Goal: Transaction & Acquisition: Purchase product/service

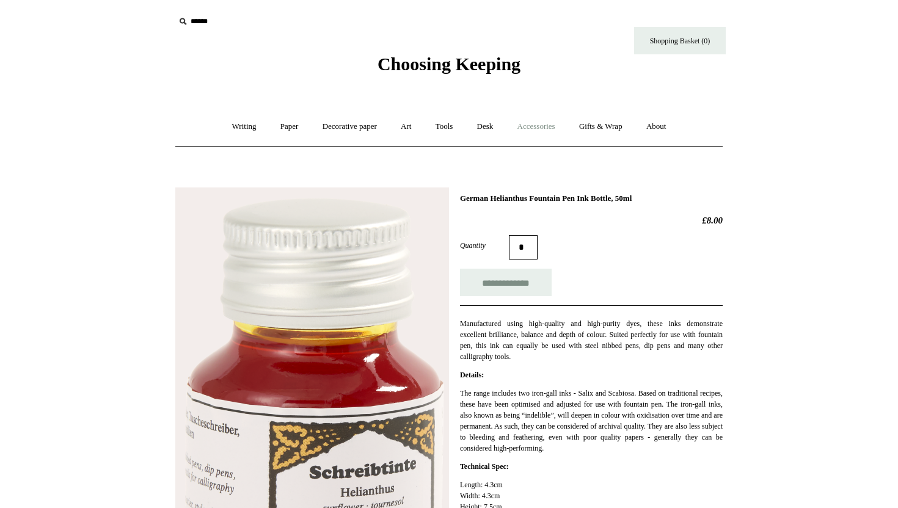
click at [540, 128] on link "Accessories +" at bounding box center [536, 127] width 60 height 32
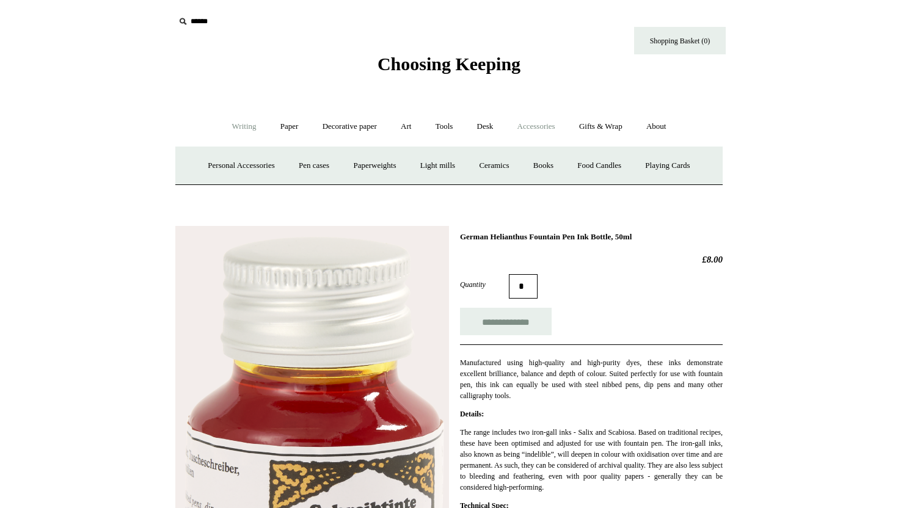
click at [237, 125] on link "Writing +" at bounding box center [244, 127] width 46 height 32
click at [600, 166] on link "Ink bottles & cartridges +" at bounding box center [606, 166] width 97 height 32
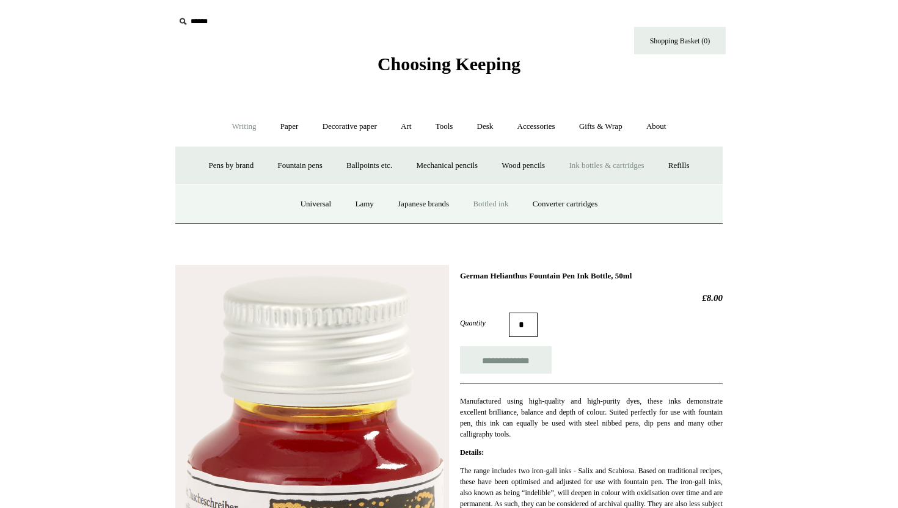
click at [497, 205] on link "Bottled ink" at bounding box center [490, 204] width 57 height 32
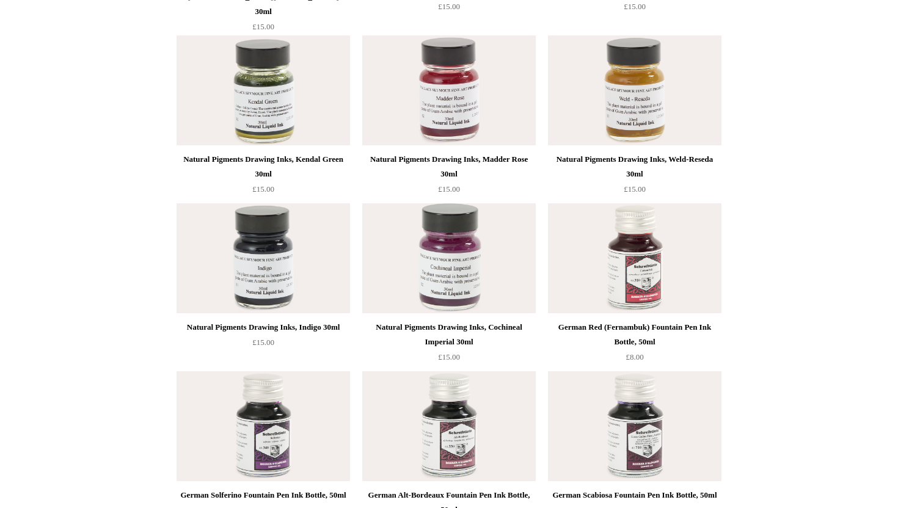
scroll to position [3652, 0]
click at [636, 281] on img at bounding box center [635, 258] width 174 height 110
